Goal: Navigation & Orientation: Find specific page/section

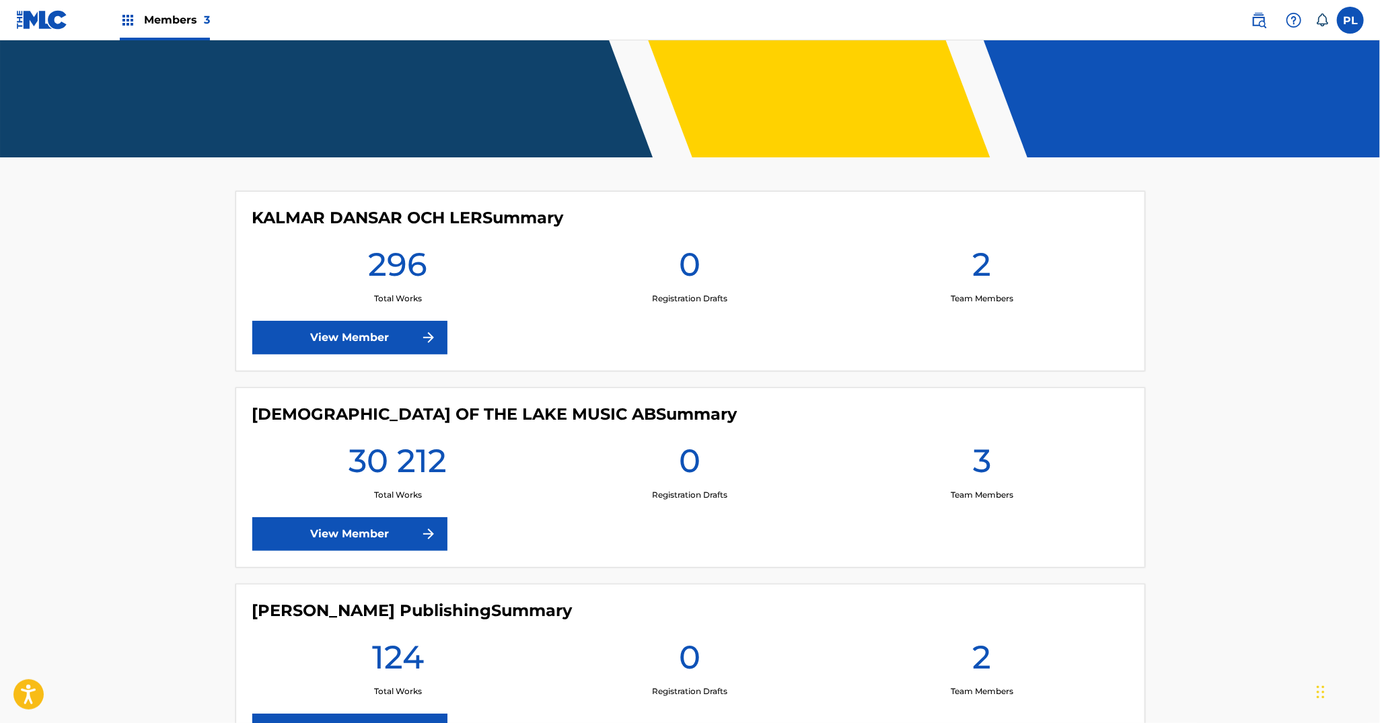
scroll to position [336, 0]
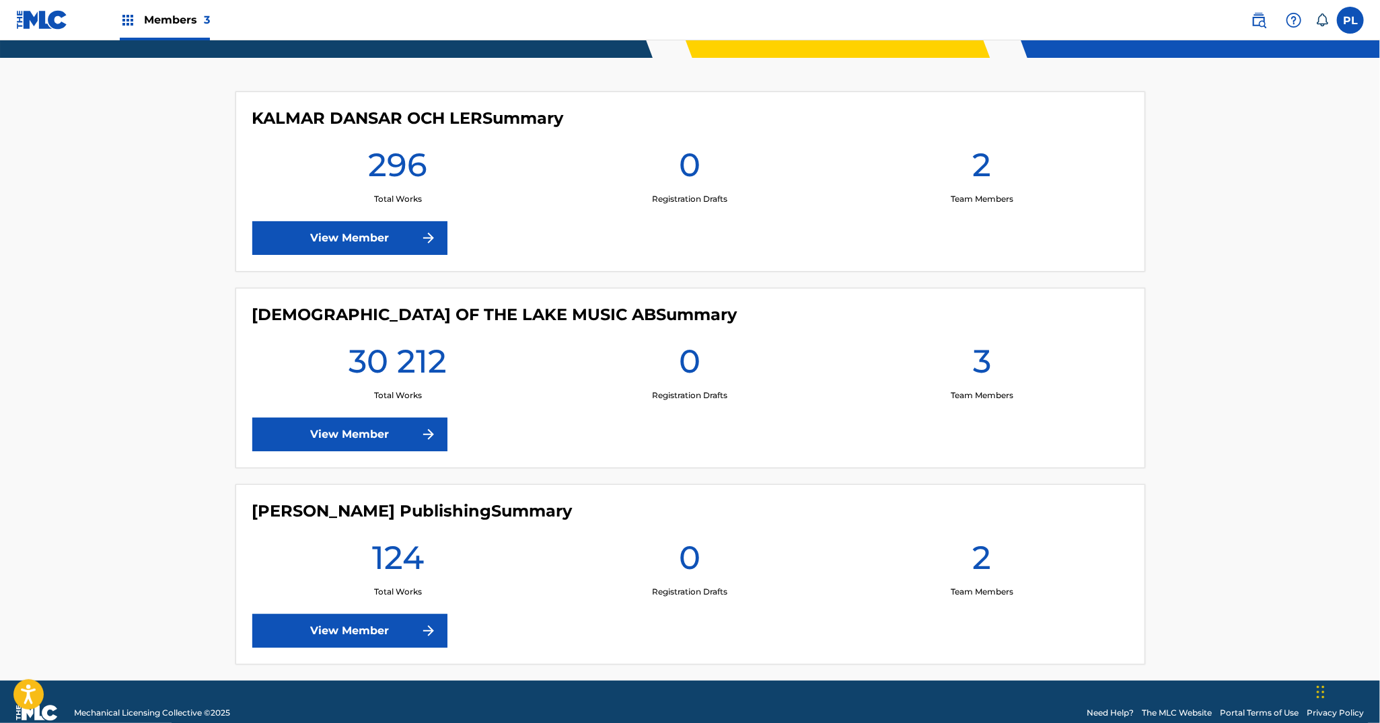
click at [389, 242] on link "View Member" at bounding box center [349, 238] width 195 height 34
